Goal: Task Accomplishment & Management: Manage account settings

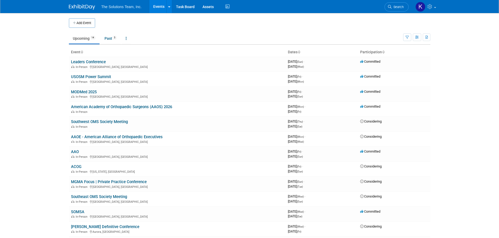
click at [82, 92] on link "MODMed 2025" at bounding box center [84, 92] width 26 height 5
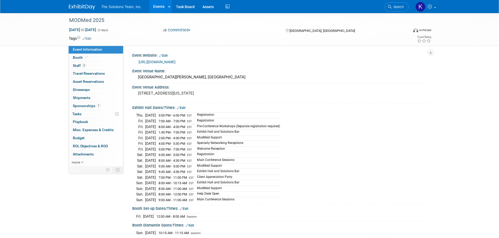
click at [86, 112] on link "0% Tasks 0%" at bounding box center [96, 114] width 54 height 8
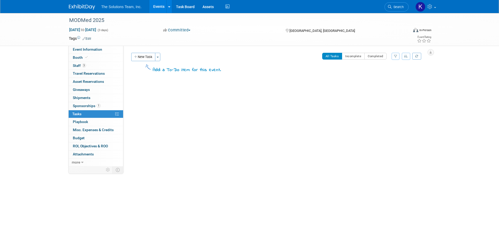
click at [139, 59] on button "New Task" at bounding box center [143, 57] width 24 height 8
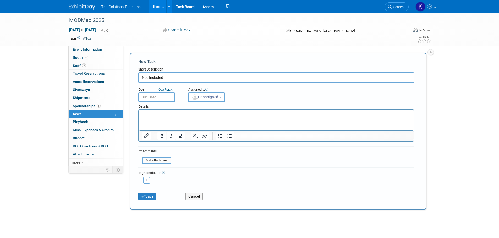
type input "Not Included"
click at [207, 109] on div "Details" at bounding box center [276, 106] width 276 height 8
click at [204, 114] on p "Rich Text Area. Press ALT-0 for help." at bounding box center [276, 114] width 269 height 5
paste body "Rich Text Area. Press ALT-0 for help."
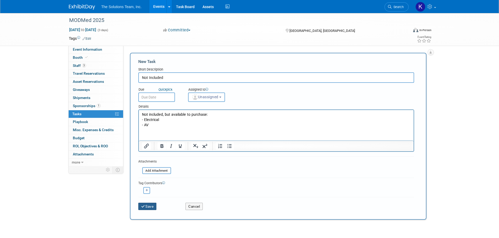
click at [148, 206] on button "Save" at bounding box center [147, 206] width 18 height 7
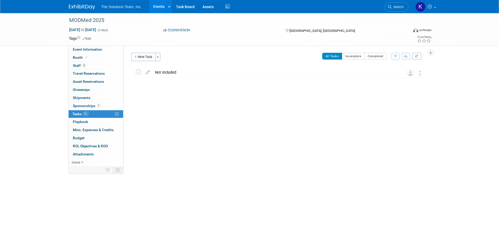
click at [174, 72] on div "Not Included" at bounding box center [274, 72] width 244 height 9
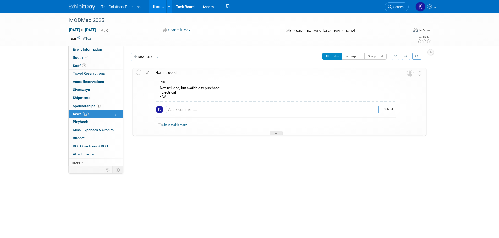
click at [146, 54] on button "New Task" at bounding box center [143, 57] width 24 height 8
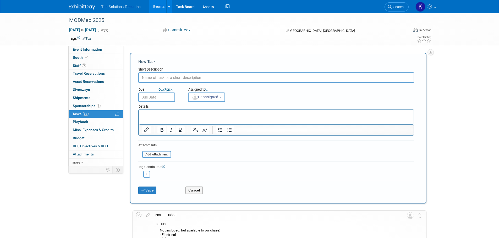
drag, startPoint x: 156, startPoint y: 79, endPoint x: 147, endPoint y: 80, distance: 8.9
click at [147, 80] on input "text" at bounding box center [276, 78] width 276 height 10
type input "Wifi"
click at [145, 117] on p "Rich Text Area. Press ALT-0 for help." at bounding box center [276, 114] width 269 height 5
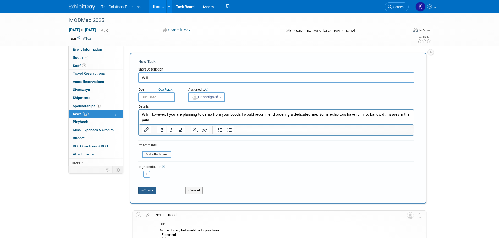
click at [150, 191] on button "Save" at bounding box center [147, 190] width 18 height 7
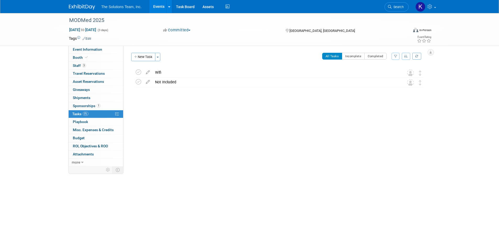
click at [157, 6] on link "Events" at bounding box center [158, 6] width 19 height 13
